Goal: Task Accomplishment & Management: Manage account settings

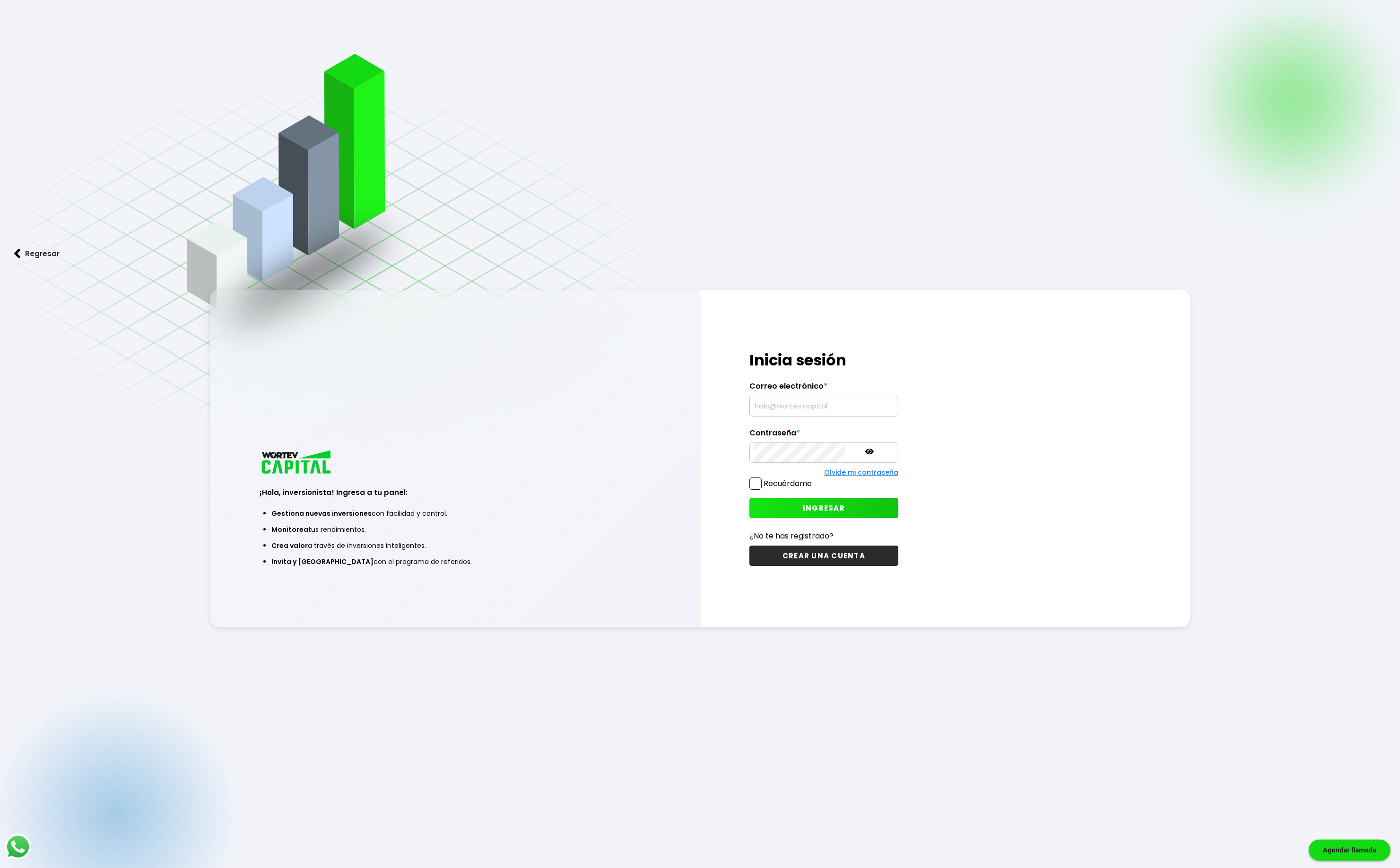
type input "[EMAIL_ADDRESS][DOMAIN_NAME]"
click at [783, 488] on label "Recuérdame" at bounding box center [788, 483] width 48 height 11
click at [814, 479] on input "Recuérdame" at bounding box center [814, 479] width 0 height 0
click at [804, 504] on span "INGRESAR" at bounding box center [824, 508] width 42 height 10
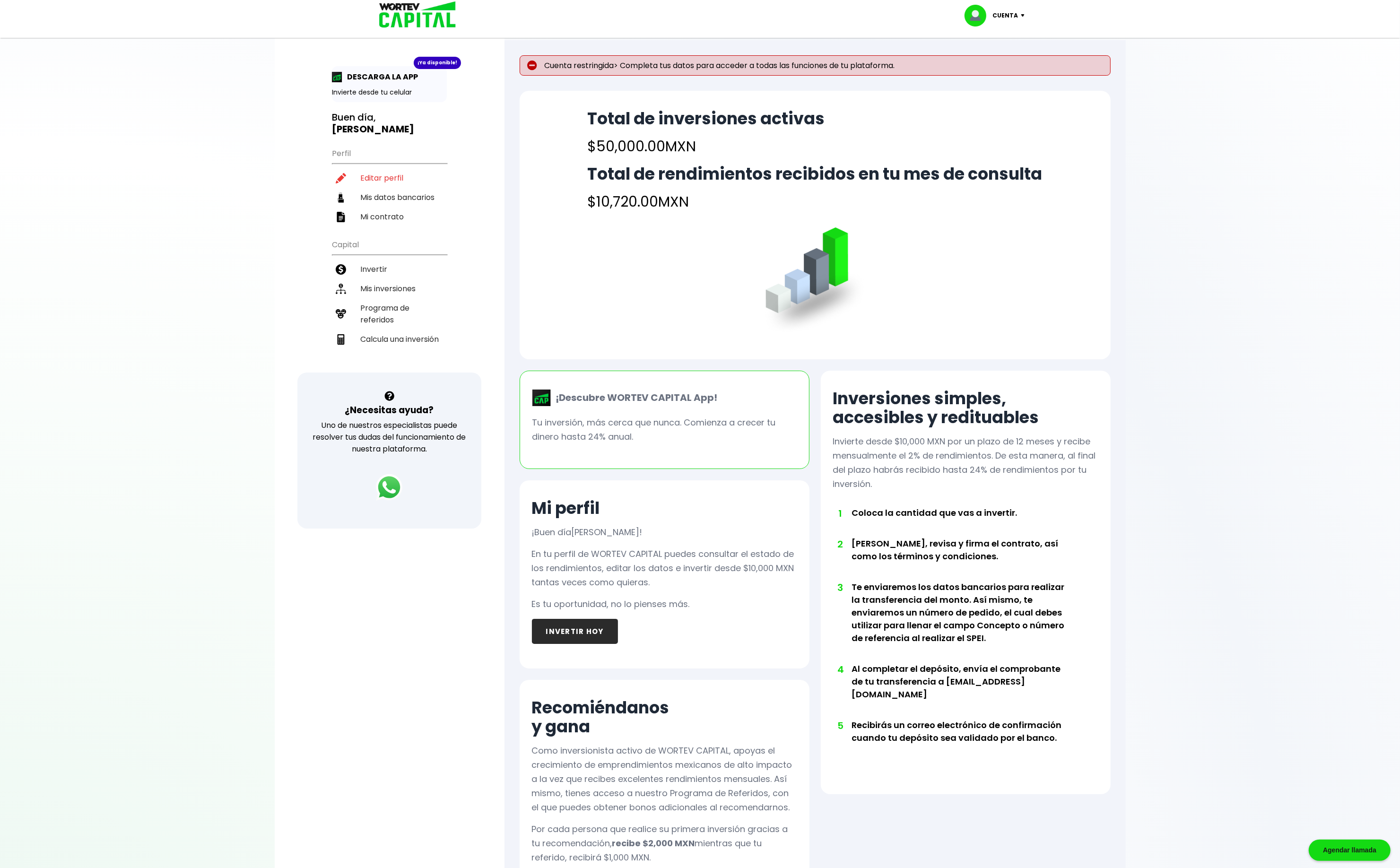
click at [756, 69] on p "Cuenta restringida> Completa tus datos para acceder a todas las funciones de tu…" at bounding box center [815, 65] width 591 height 20
click at [372, 168] on li "Editar perfil" at bounding box center [389, 178] width 115 height 19
select select "Hombre"
select select "Licenciatura"
select select "DF"
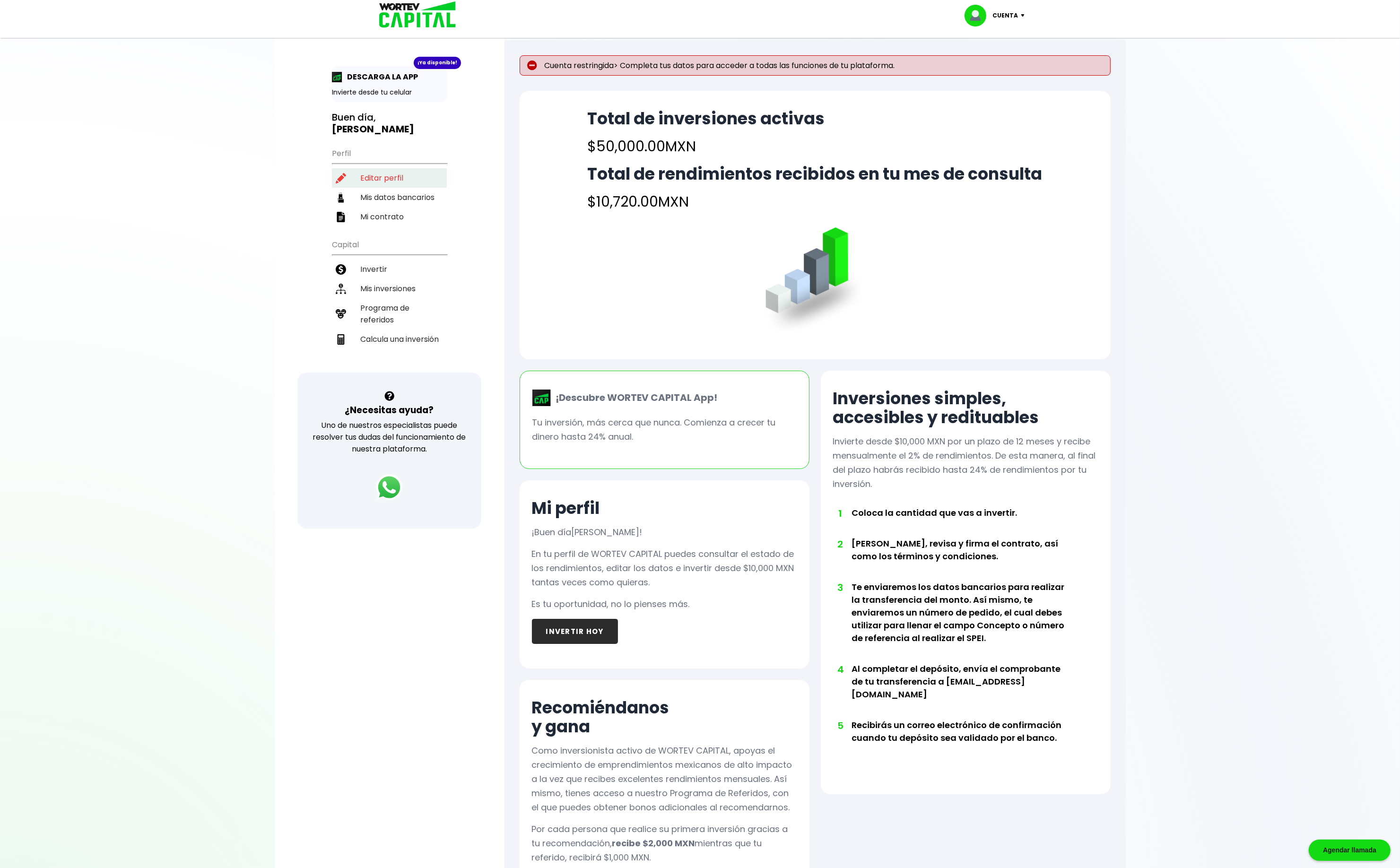
select select "Banamex"
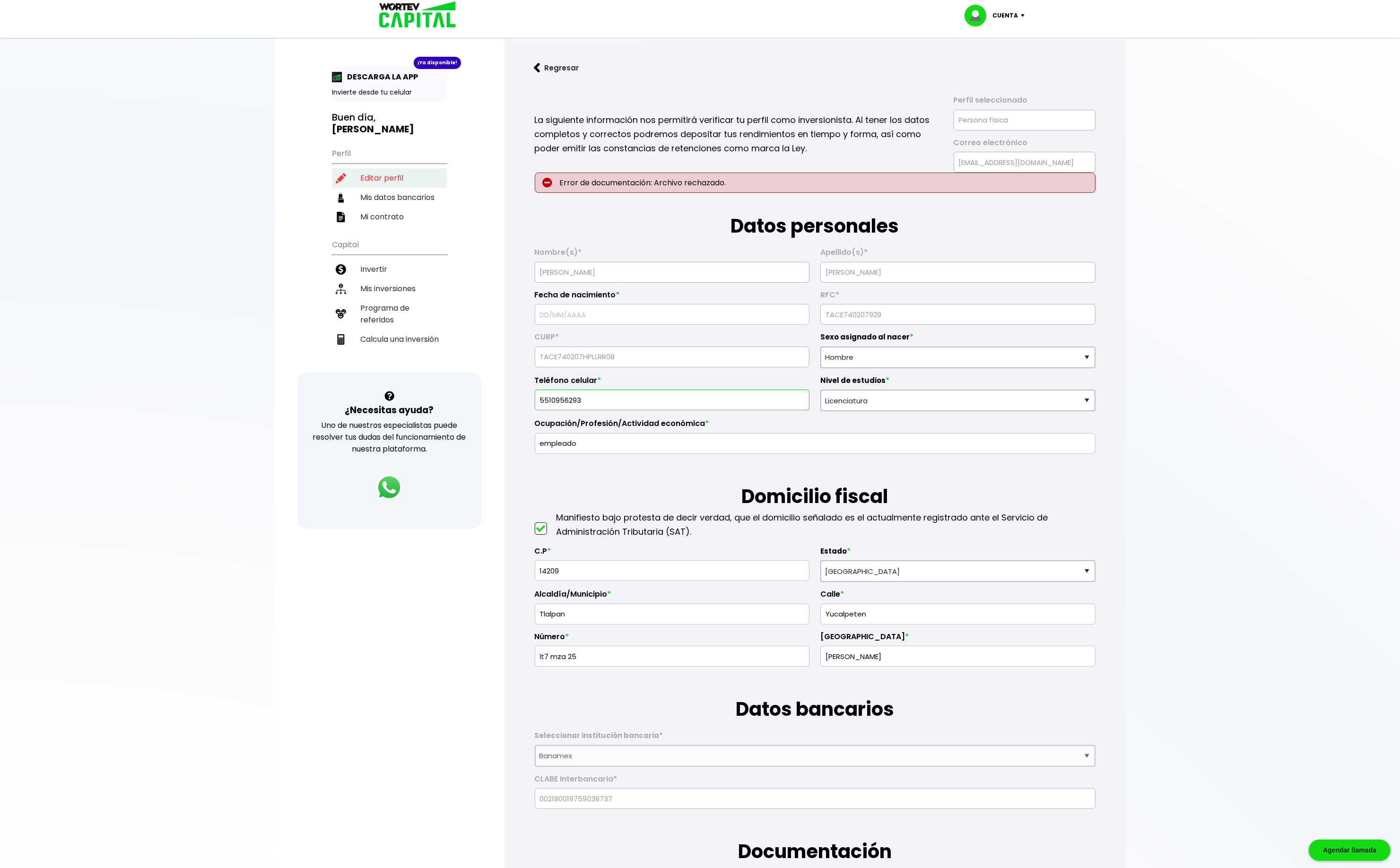
type input "[DATE]"
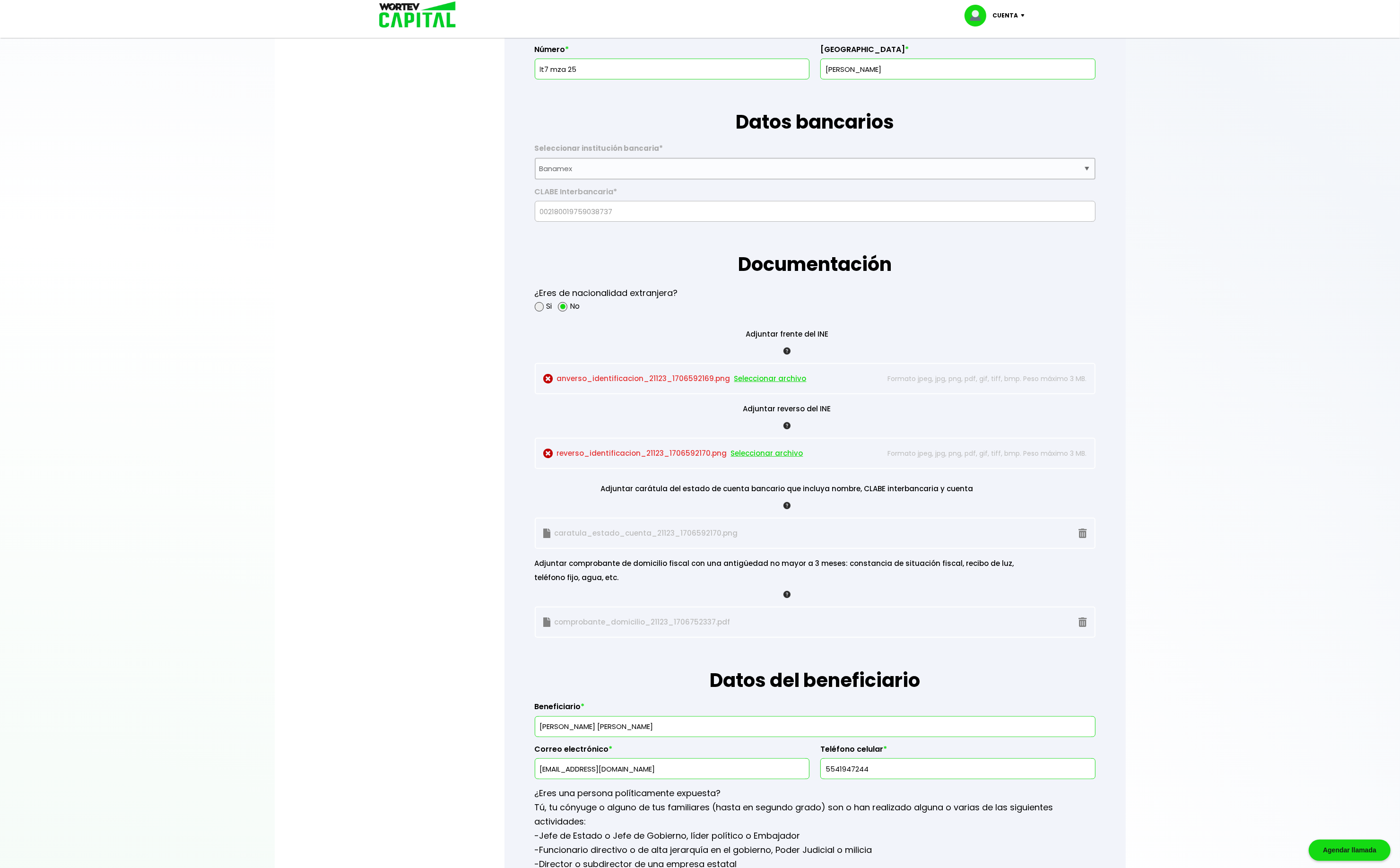
scroll to position [591, 0]
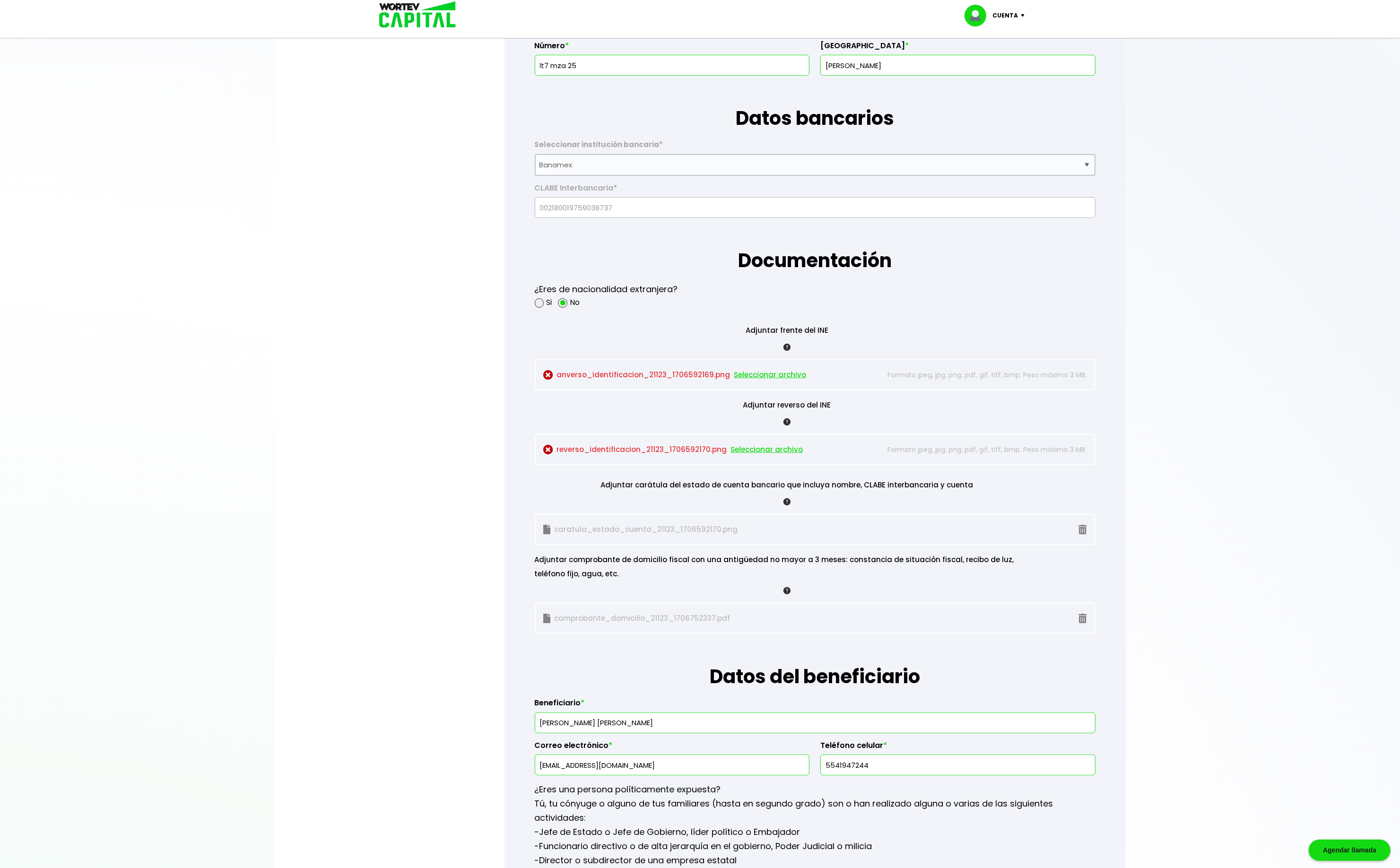
click at [750, 375] on span "Seleccionar archivo" at bounding box center [770, 375] width 72 height 14
click at [760, 450] on span "Seleccionar archivo" at bounding box center [767, 450] width 72 height 14
click at [708, 525] on p "caratula_estado_cuenta_21123_1706592170.png" at bounding box center [704, 529] width 323 height 14
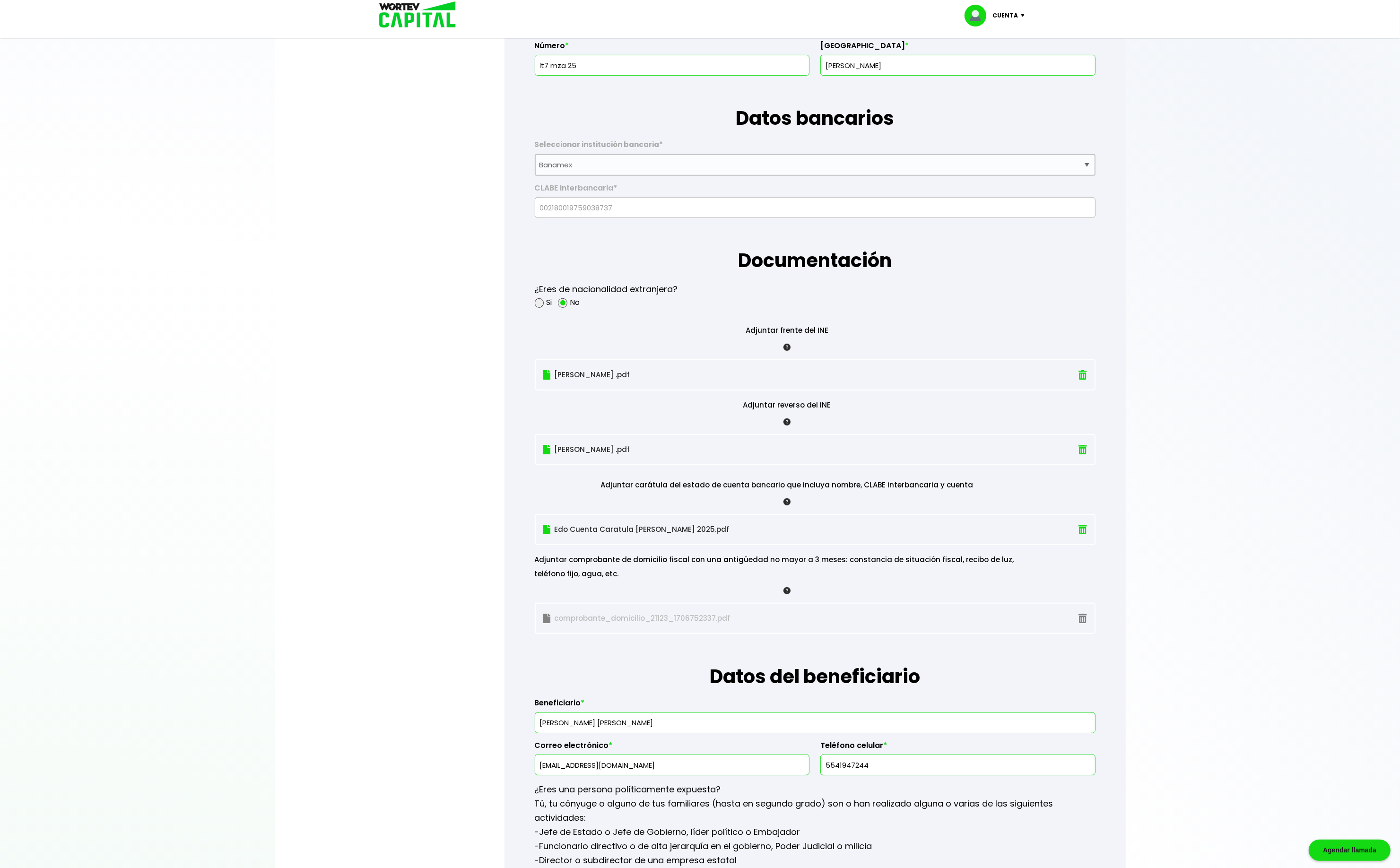
click at [681, 619] on p "comprobante_domicilio_21123_1706752337.pdf" at bounding box center [704, 619] width 323 height 14
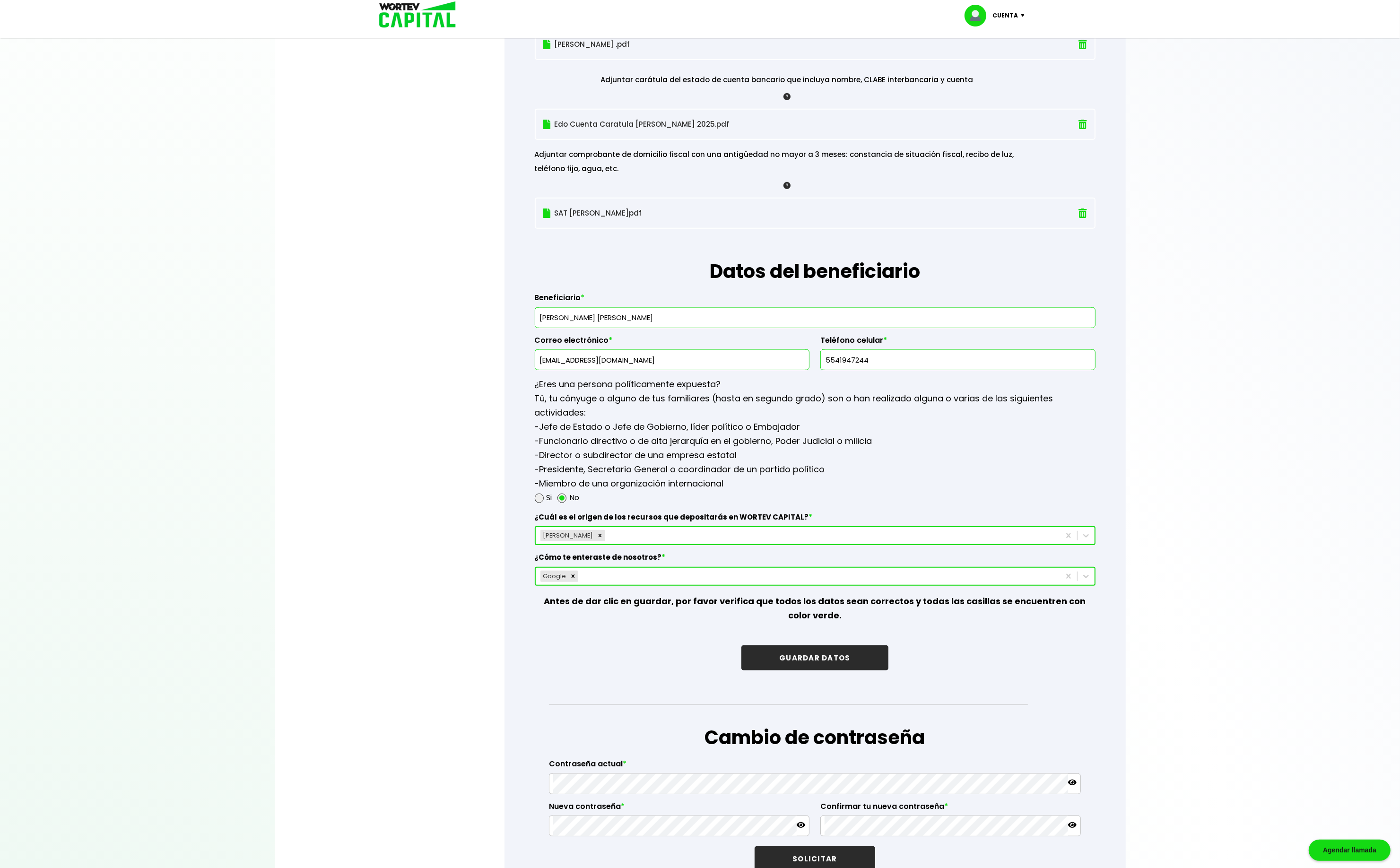
scroll to position [1064, 0]
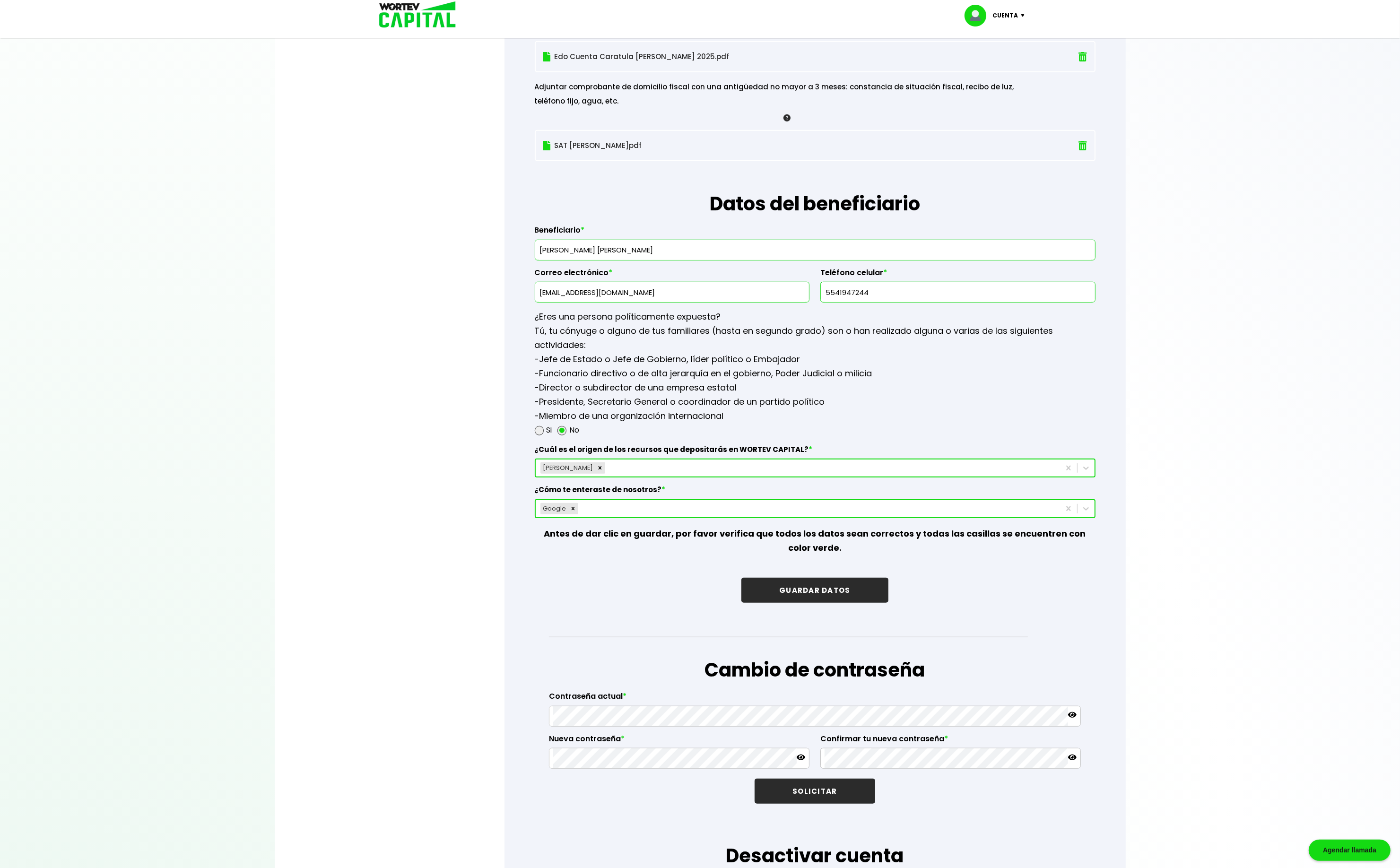
click at [831, 596] on button "GUARDAR DATOS" at bounding box center [814, 590] width 147 height 25
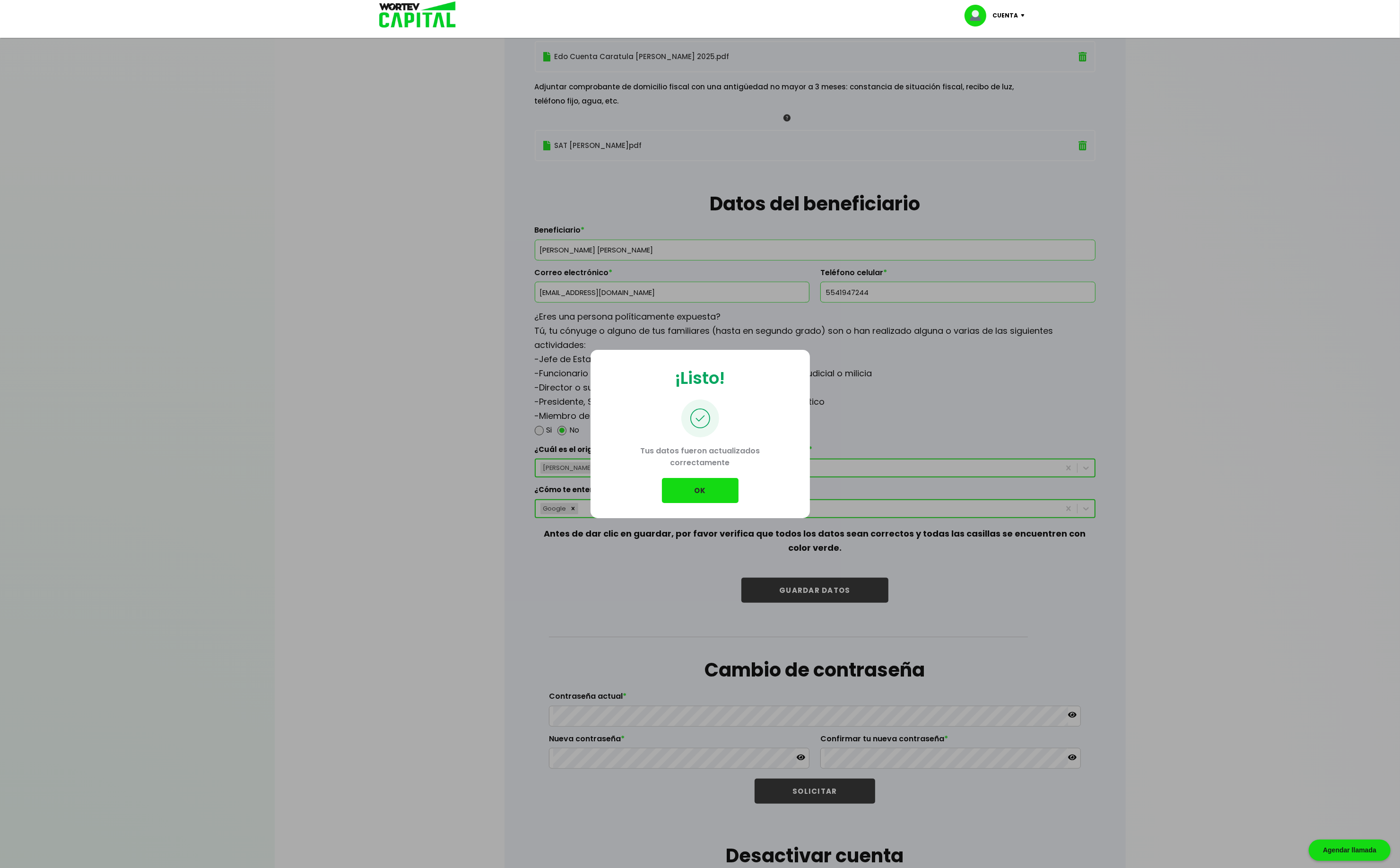
click at [670, 490] on button "OK" at bounding box center [700, 491] width 77 height 25
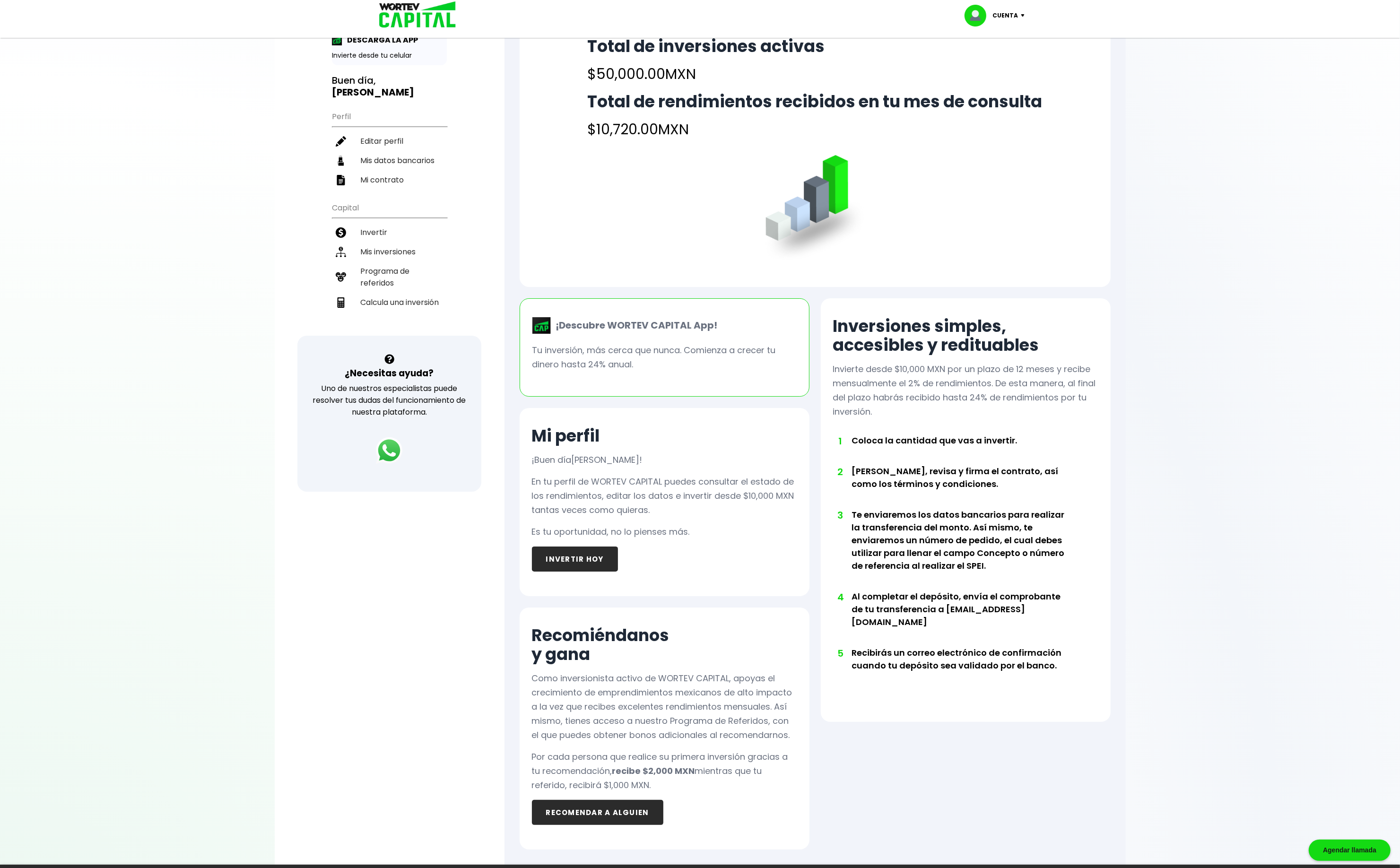
scroll to position [107, 0]
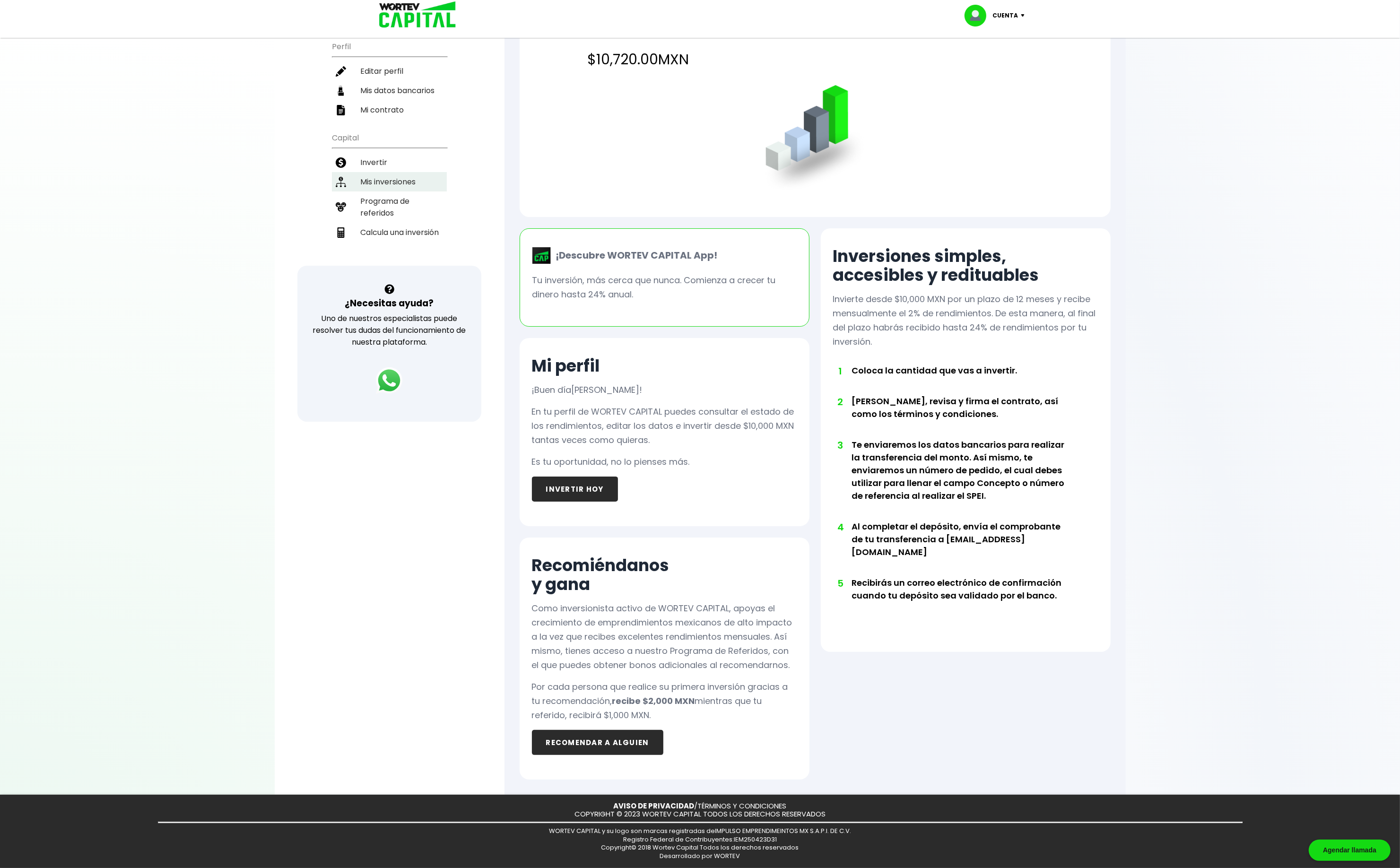
click at [381, 172] on li "Mis inversiones" at bounding box center [389, 182] width 115 height 19
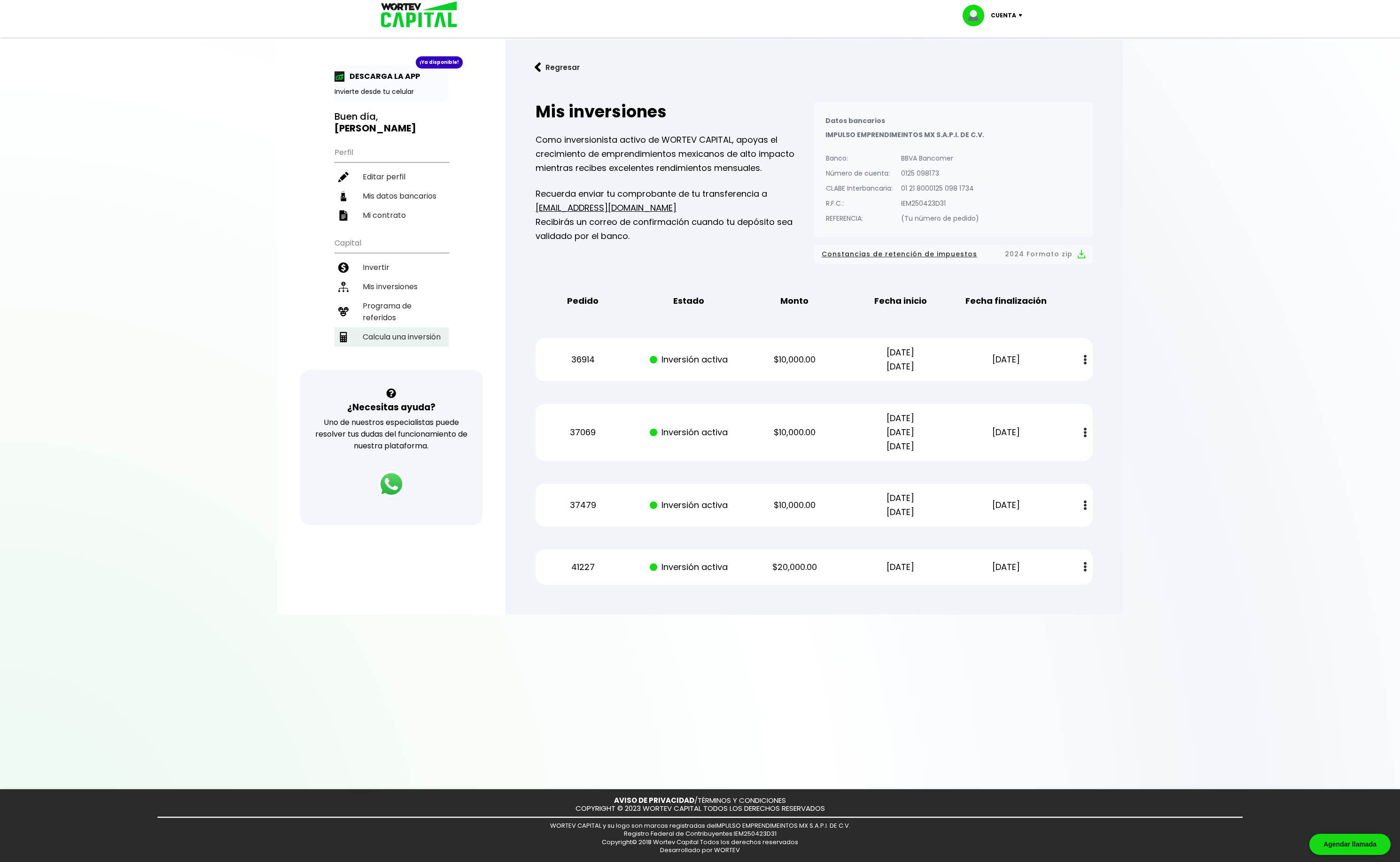
click at [403, 328] on li "Calcula una inversión" at bounding box center [391, 337] width 114 height 19
select select "1"
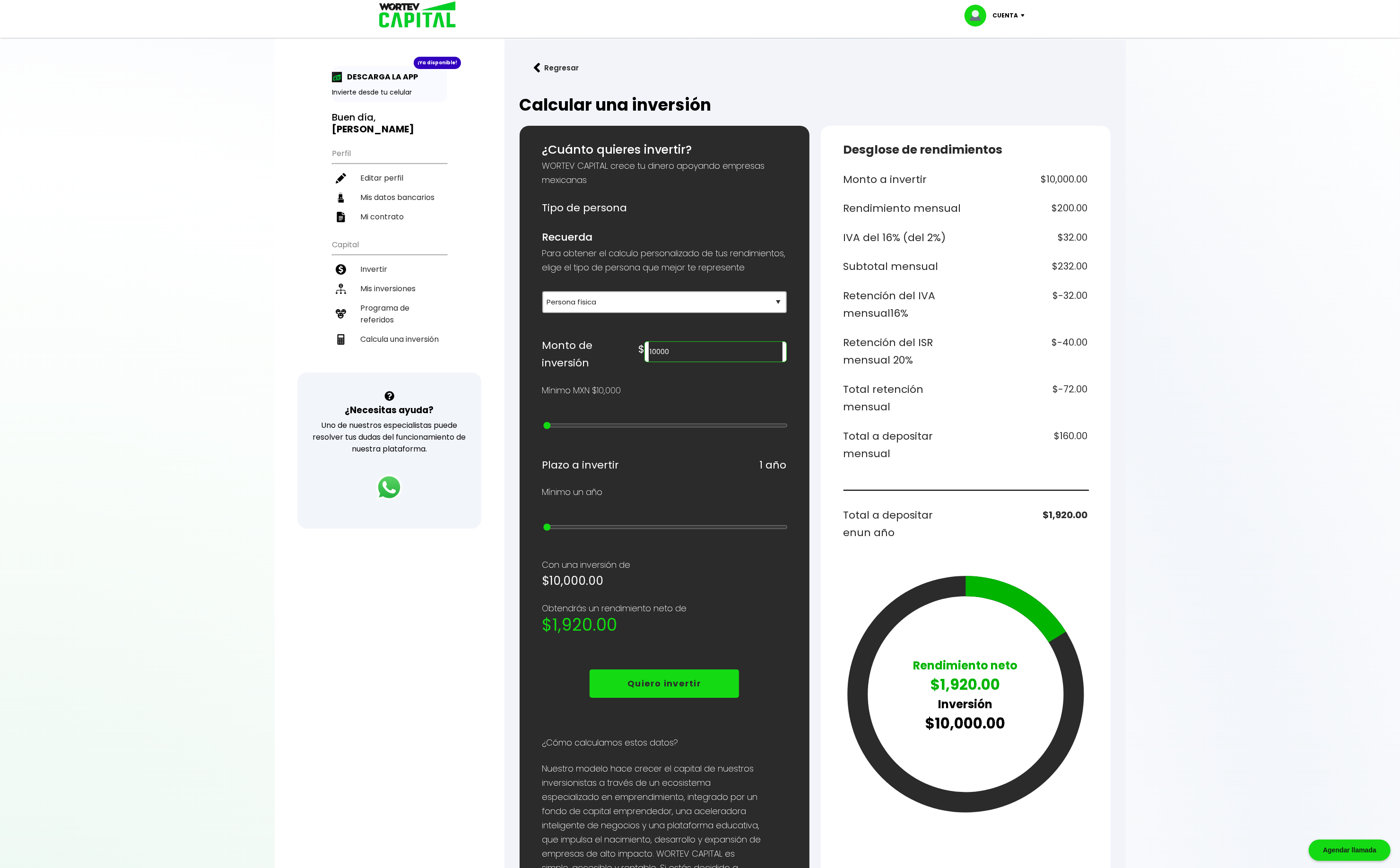
click at [1118, 240] on div "Regresar Calcular una inversión ¿Cuánto quieres invertir? WORTEV CAPITAL crece …" at bounding box center [815, 491] width 621 height 901
click at [1135, 193] on div at bounding box center [700, 434] width 1400 height 868
click at [1008, 18] on p "Cuenta" at bounding box center [1005, 16] width 26 height 14
click at [993, 61] on li "Cerrar sesión" at bounding box center [995, 63] width 75 height 19
